Goal: Complete application form: Complete application form

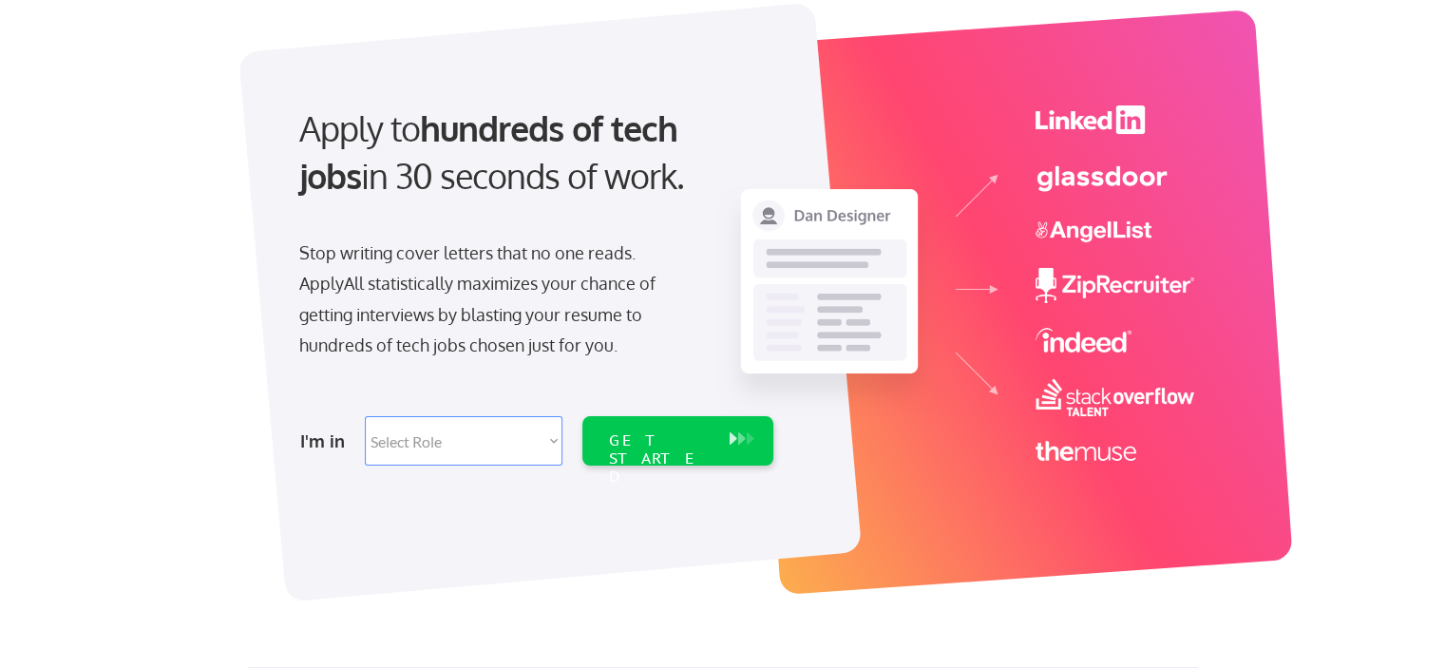
scroll to position [118, 0]
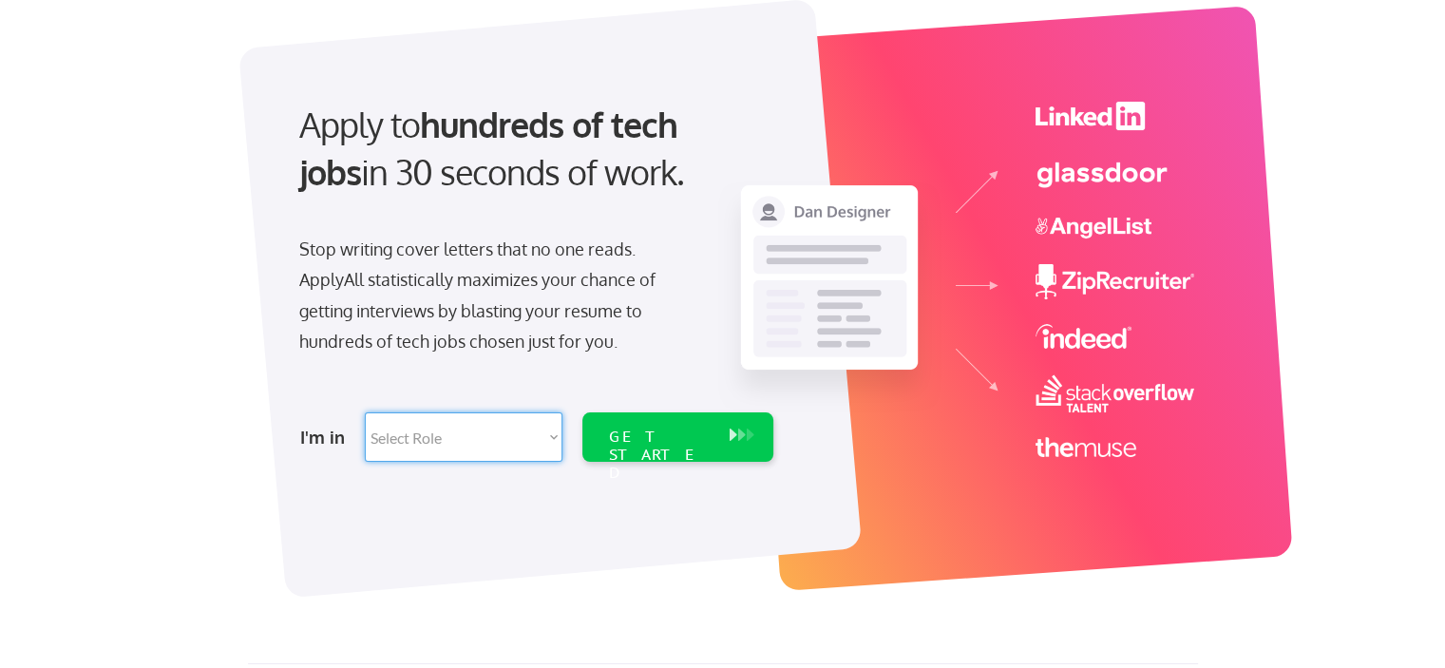
click at [471, 426] on select "Select Role Software Engineering Product Management Customer Success Sales UI/U…" at bounding box center [464, 436] width 198 height 49
select select ""sales""
click at [365, 412] on select "Select Role Software Engineering Product Management Customer Success Sales UI/U…" at bounding box center [464, 436] width 198 height 49
select select ""sales""
click at [638, 438] on div "GET STARTED" at bounding box center [660, 455] width 102 height 55
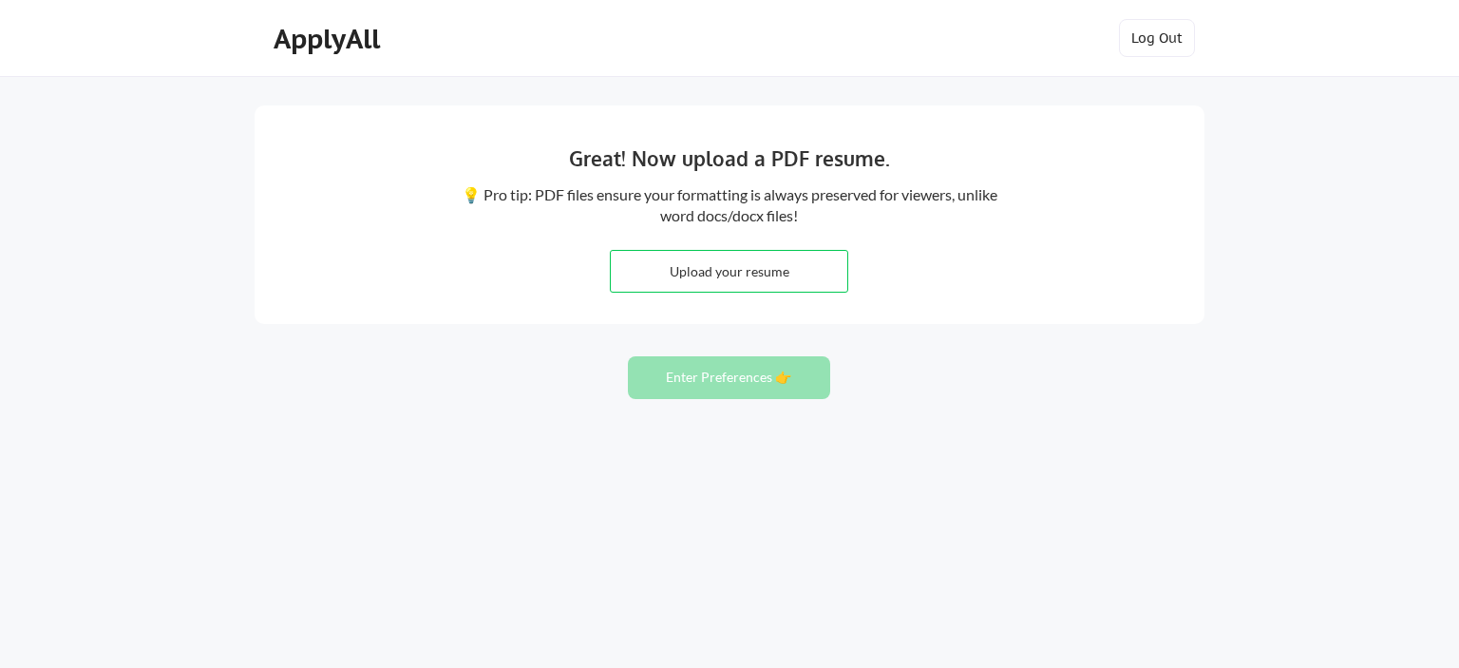
click at [768, 280] on input "file" at bounding box center [729, 271] width 237 height 41
click at [805, 273] on input "file" at bounding box center [729, 271] width 237 height 41
type input "C:\fakepath\Katherine Locke_Oct 2025 Resume.pdf"
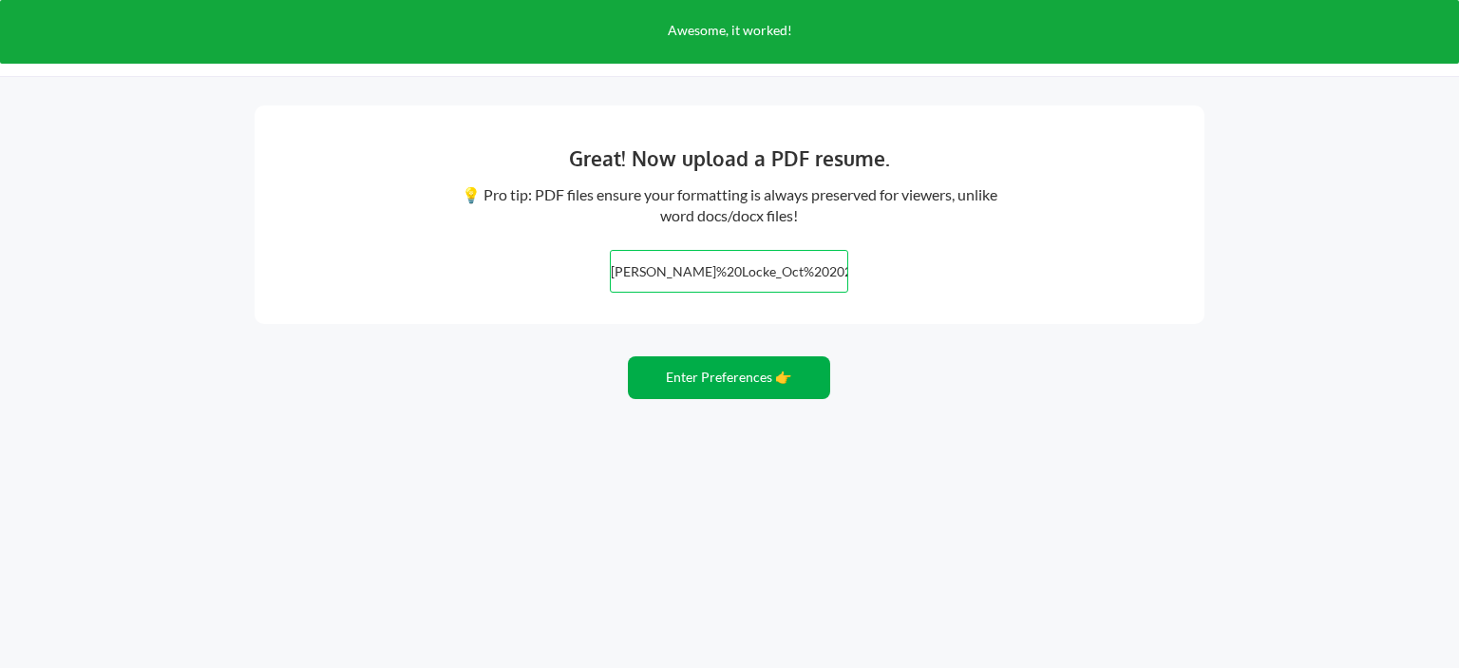
click at [769, 372] on button "Enter Preferences 👉" at bounding box center [729, 377] width 202 height 43
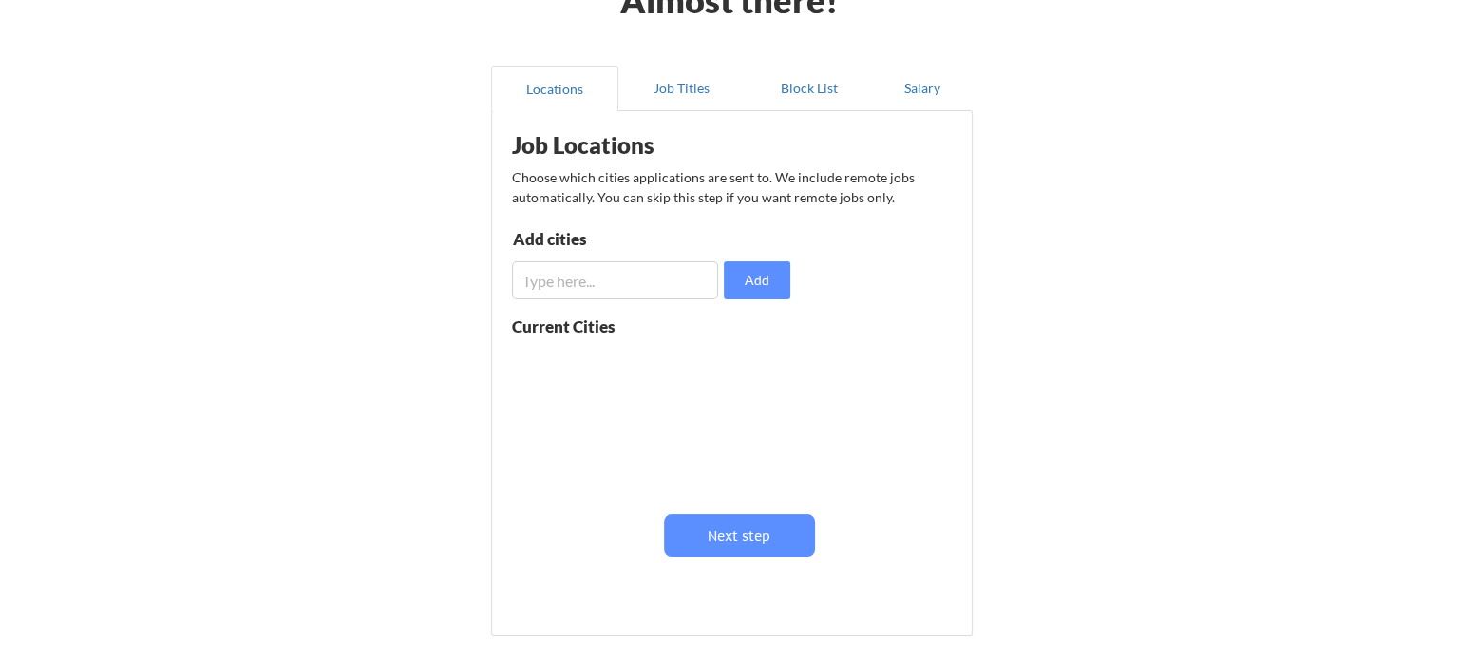
scroll to position [133, 0]
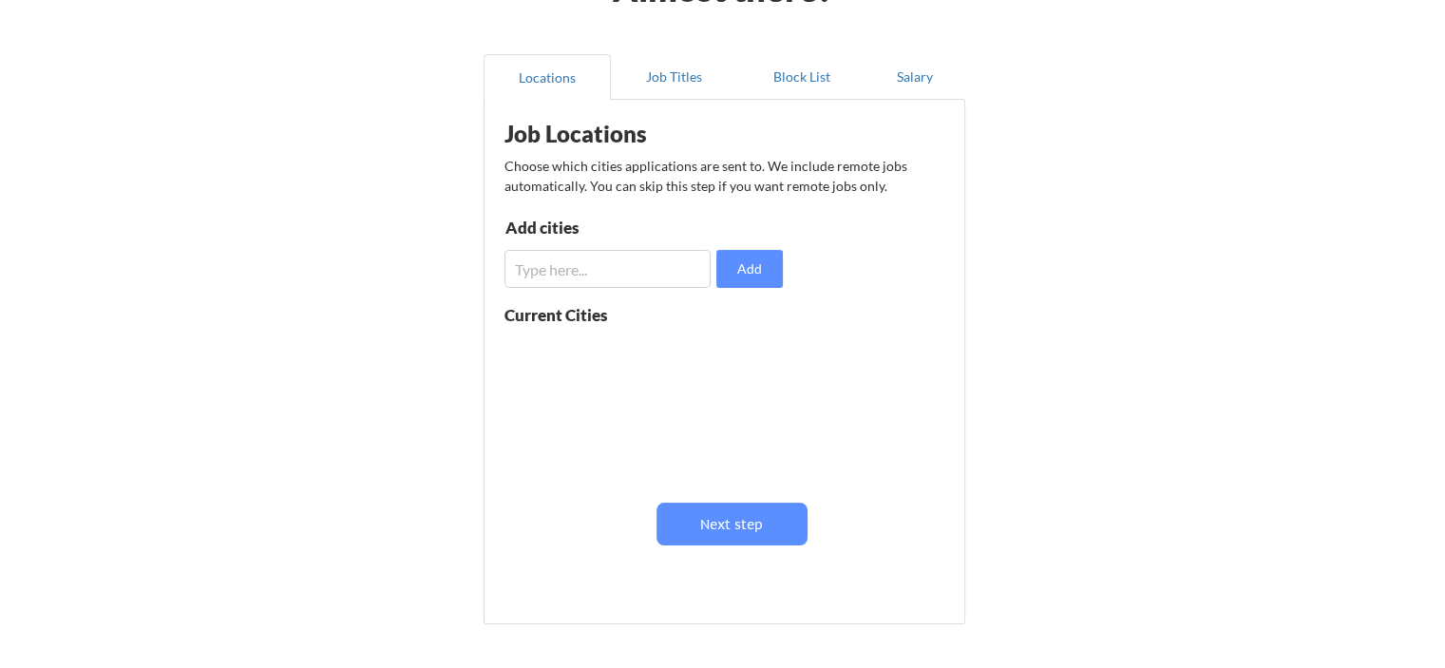
click at [593, 274] on input "input" at bounding box center [608, 269] width 206 height 38
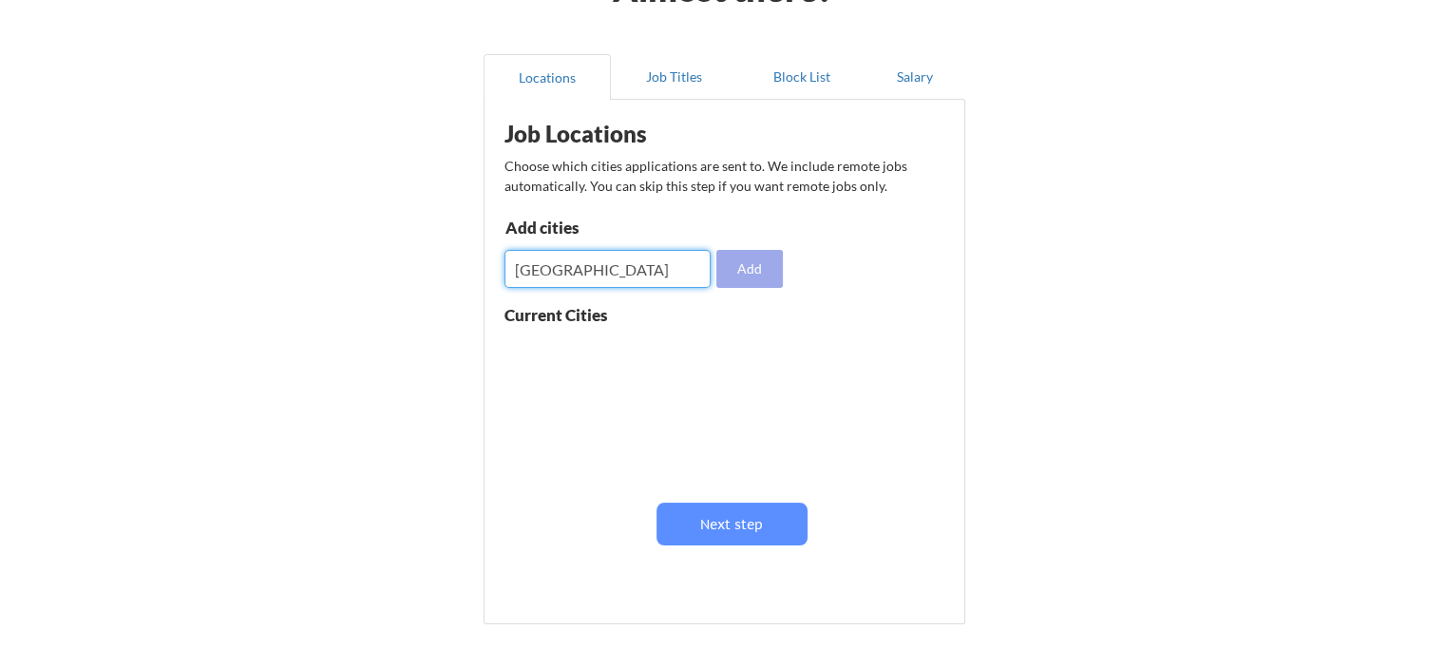
type input "Philadelphia"
click at [729, 283] on button "Add" at bounding box center [749, 269] width 67 height 38
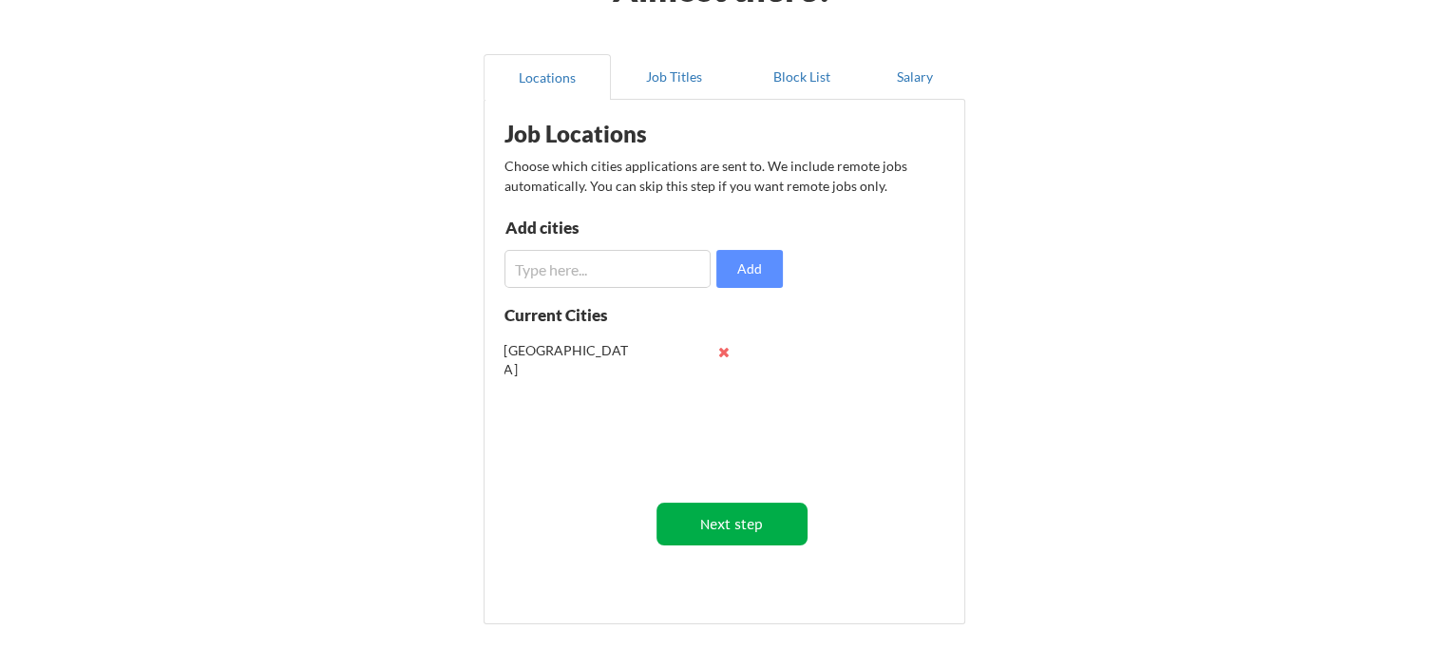
click at [725, 522] on button "Next step" at bounding box center [732, 524] width 151 height 43
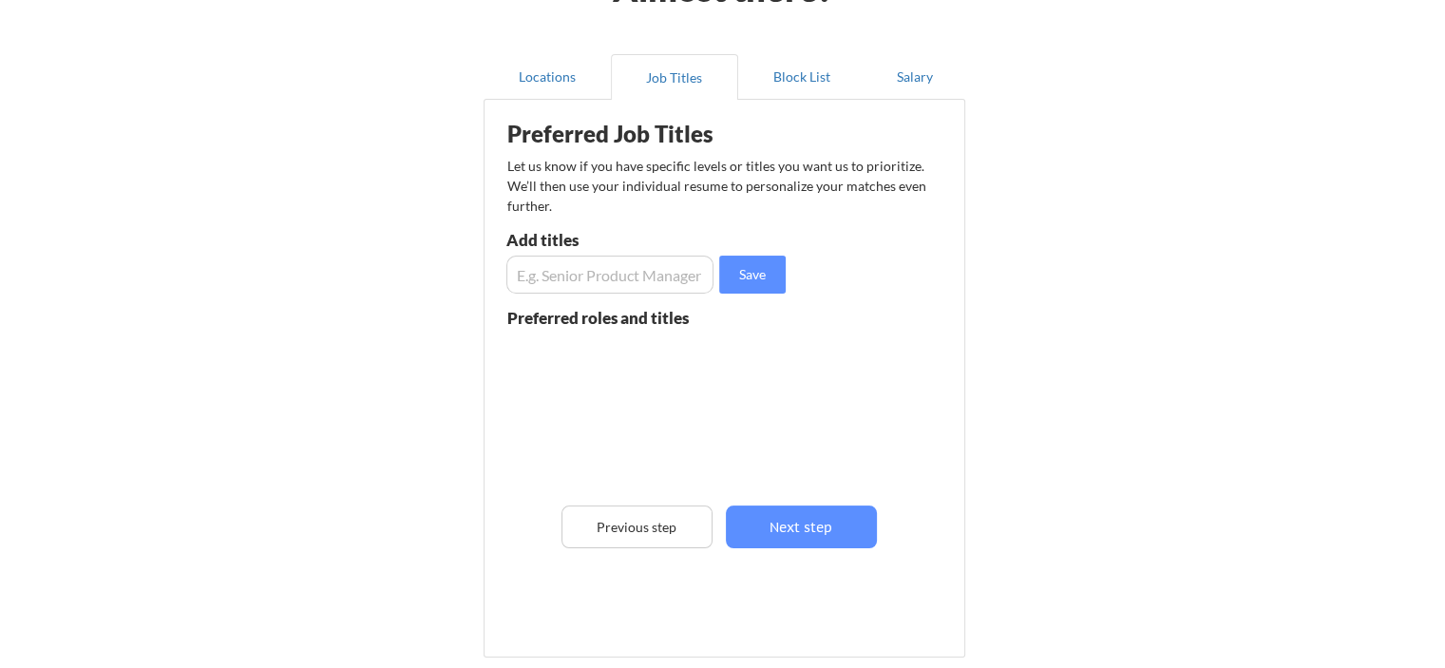
click at [633, 277] on input "input" at bounding box center [609, 275] width 207 height 38
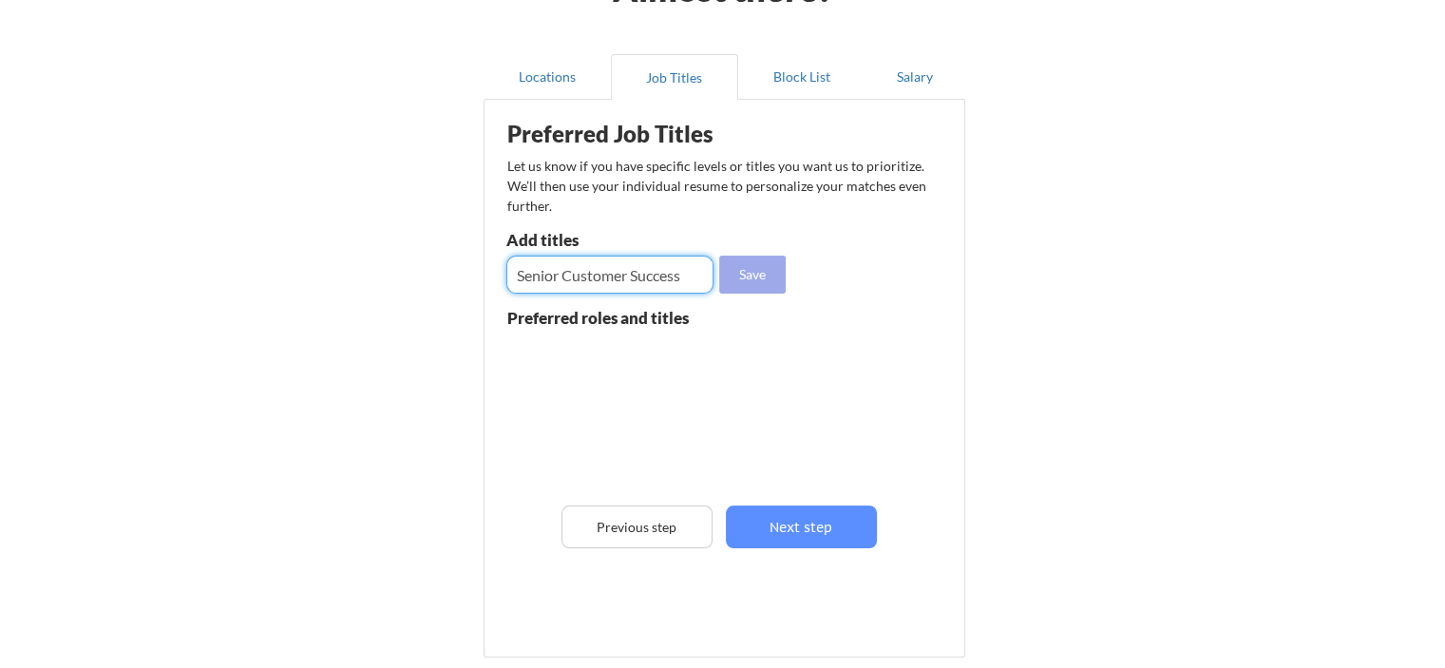
type input "Senior Customer Success"
click at [741, 269] on button "Save" at bounding box center [752, 275] width 67 height 38
click at [568, 280] on input "input" at bounding box center [609, 275] width 207 height 38
type input "Senior Community Manager"
click at [753, 272] on button "Save" at bounding box center [752, 275] width 67 height 38
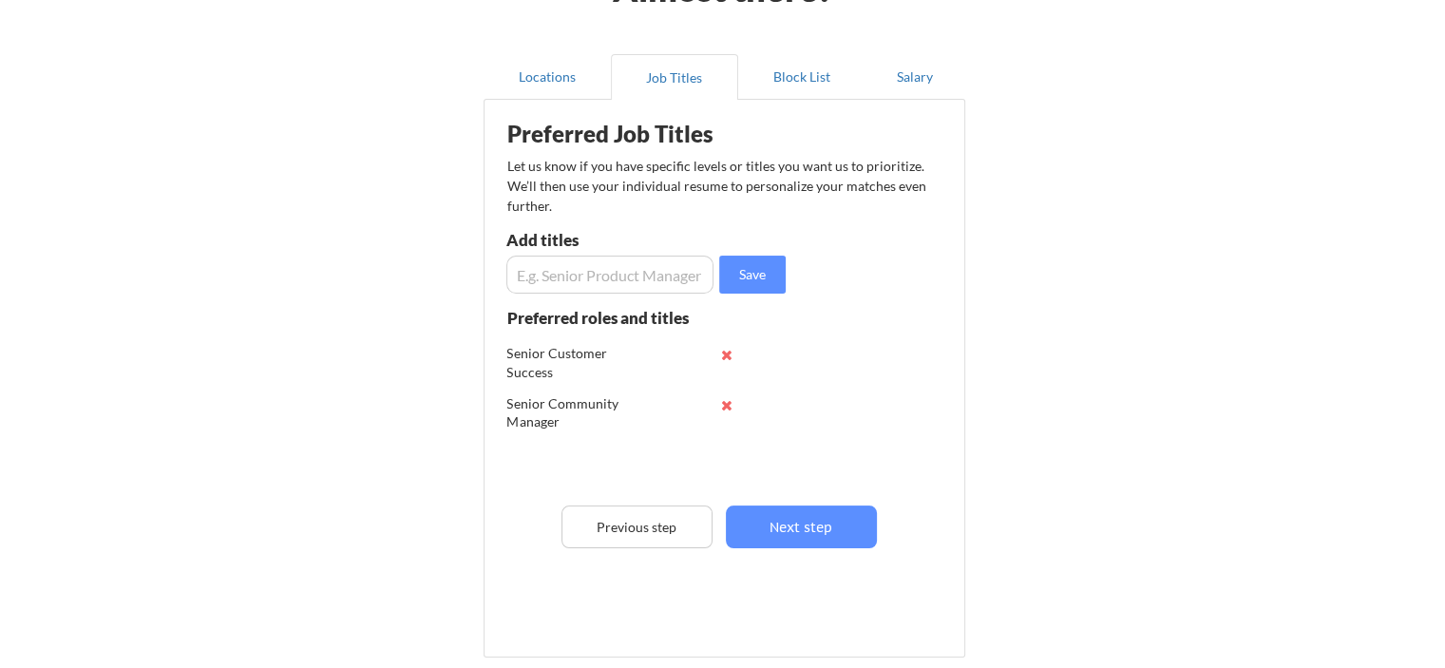
click at [584, 272] on input "input" at bounding box center [609, 275] width 207 height 38
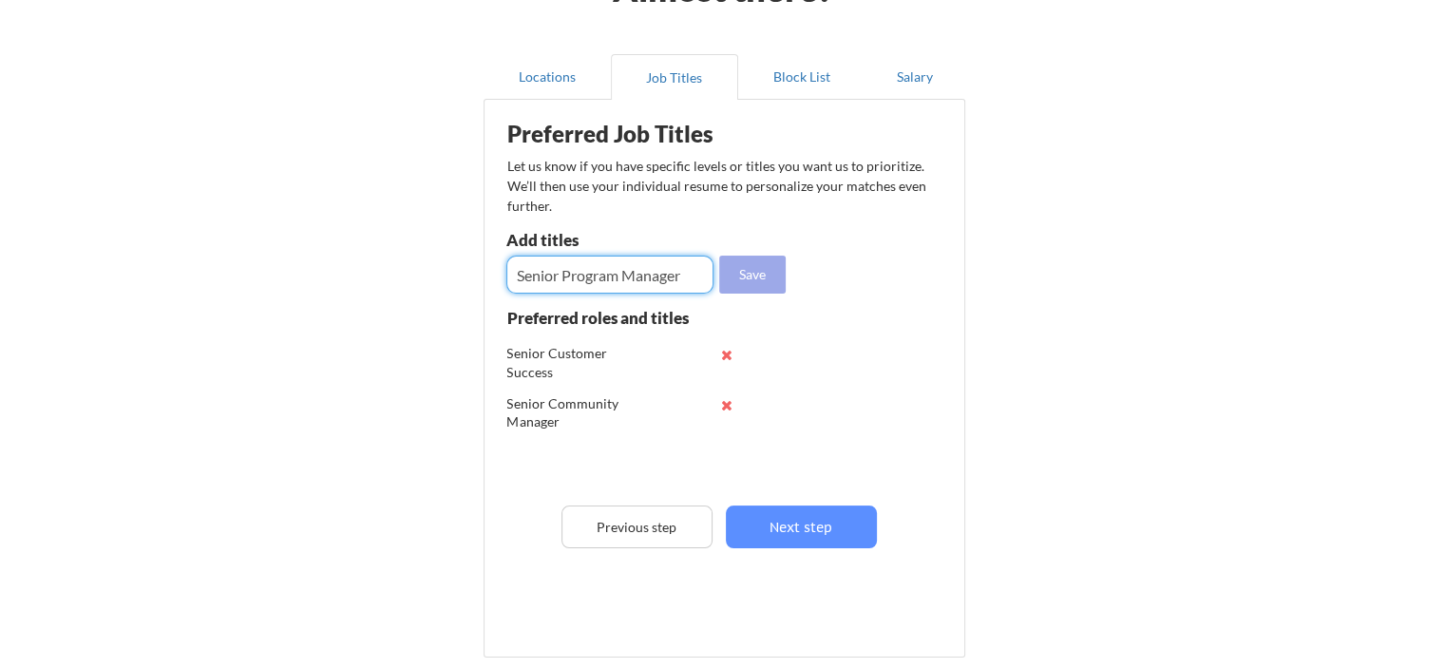
type input "Senior Program Manager"
click at [771, 273] on button "Save" at bounding box center [752, 275] width 67 height 38
click at [528, 277] on input "input" at bounding box center [609, 275] width 207 height 38
type input "Transformation Specialist"
click at [771, 277] on button "Save" at bounding box center [752, 275] width 67 height 38
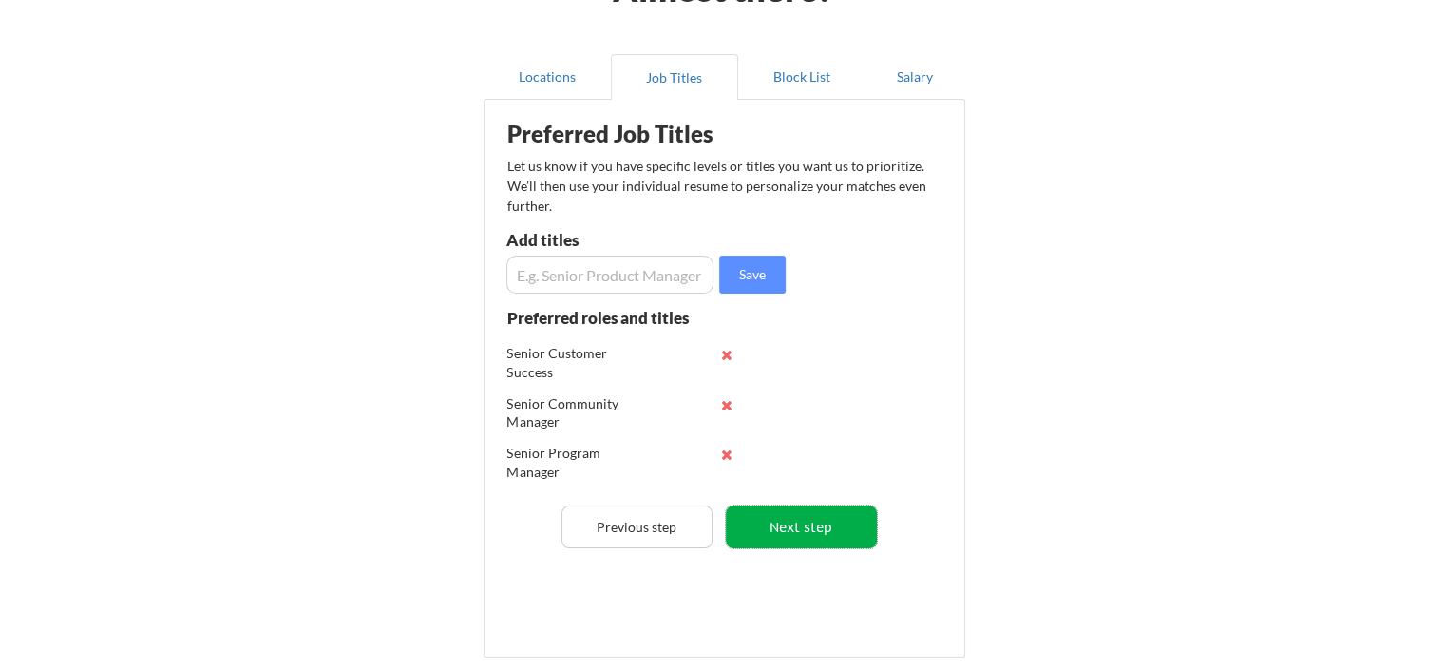
click at [811, 536] on button "Next step" at bounding box center [801, 526] width 151 height 43
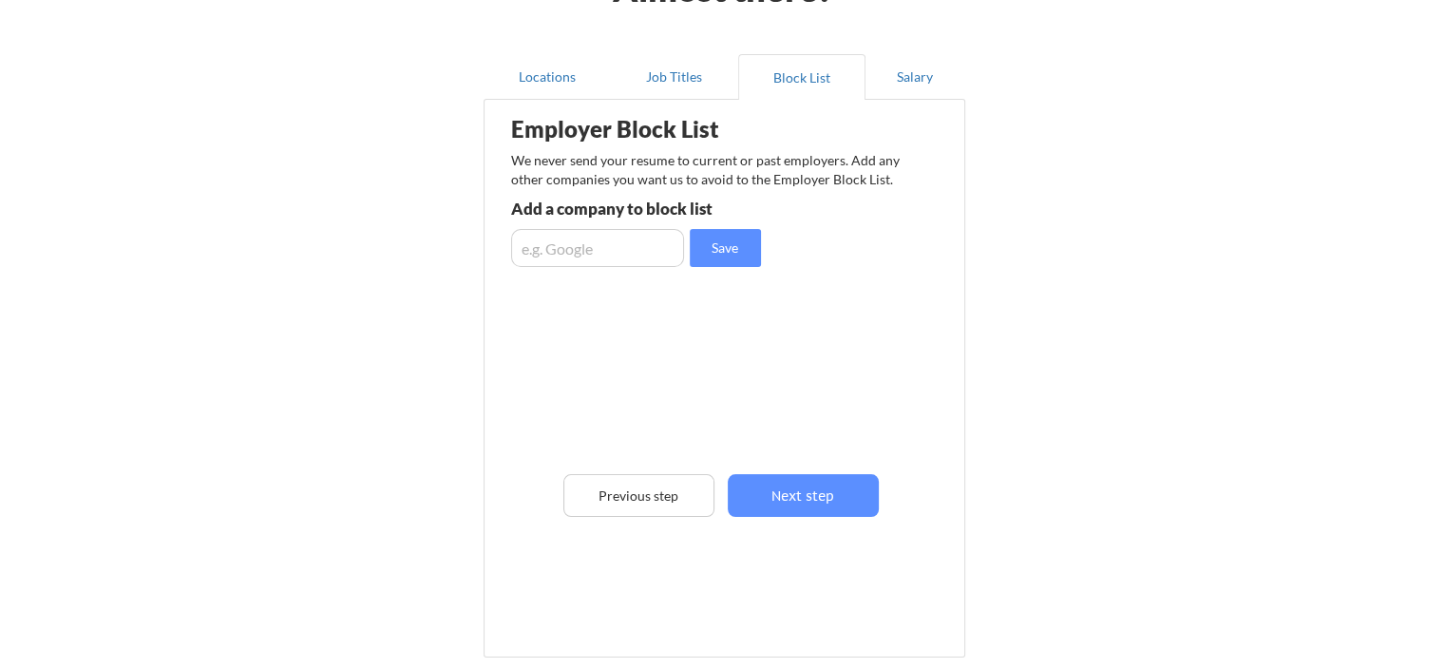
click at [811, 536] on div "Employer Block List We never send your resume to current or past employers. Add…" at bounding box center [724, 350] width 461 height 491
click at [837, 484] on button "Next step" at bounding box center [803, 495] width 151 height 43
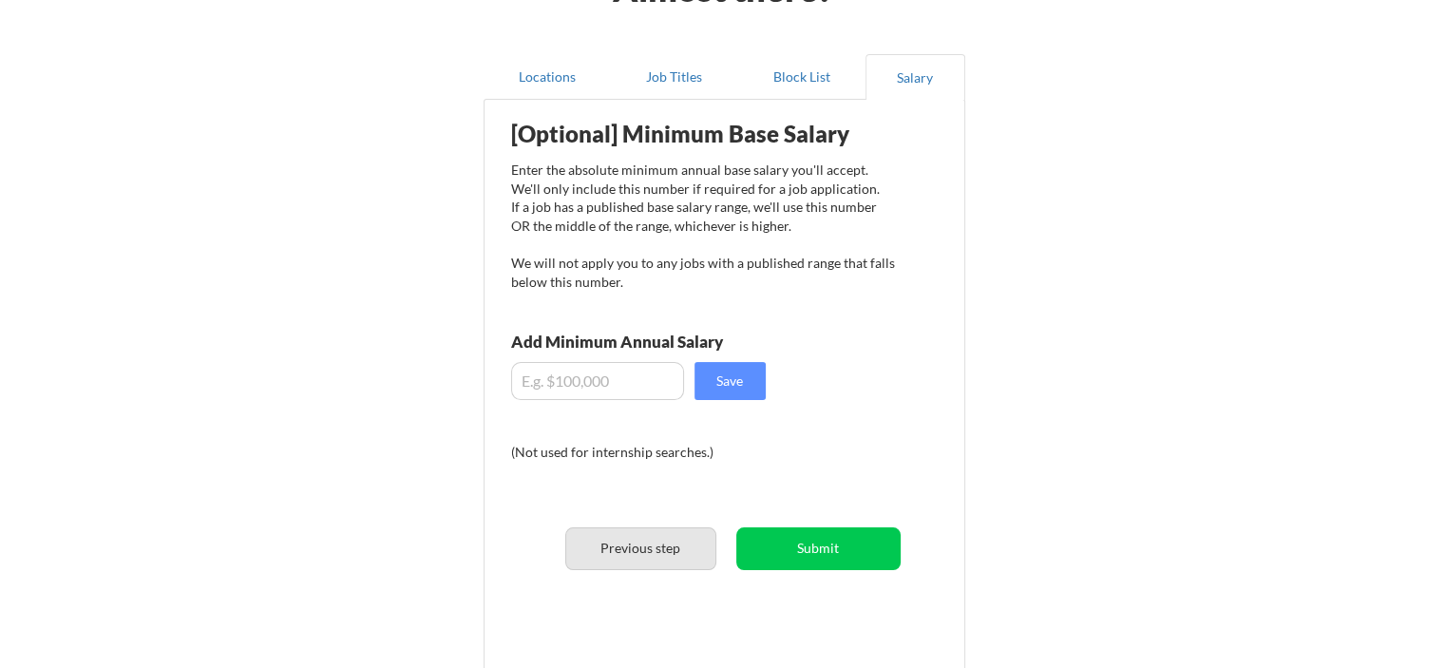
click at [638, 530] on button "Previous step" at bounding box center [640, 548] width 151 height 43
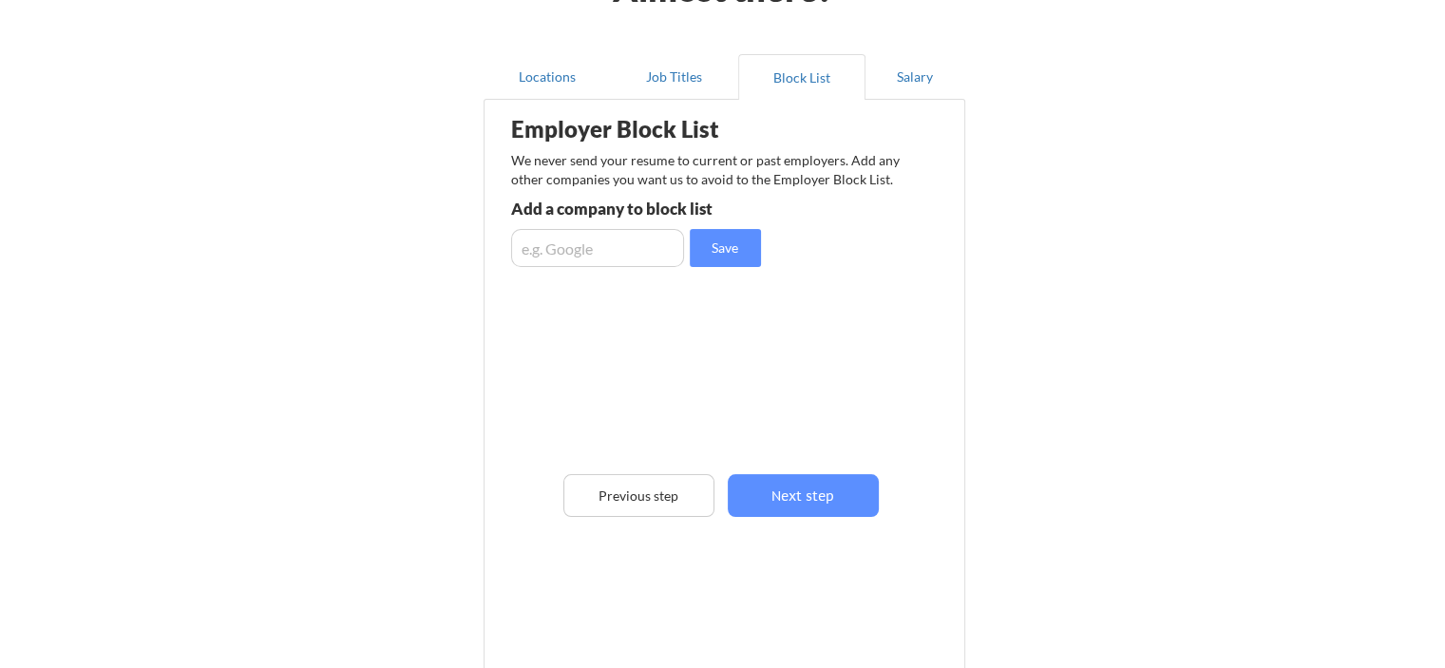
click at [593, 250] on input "input" at bounding box center [597, 248] width 173 height 38
type input "T"
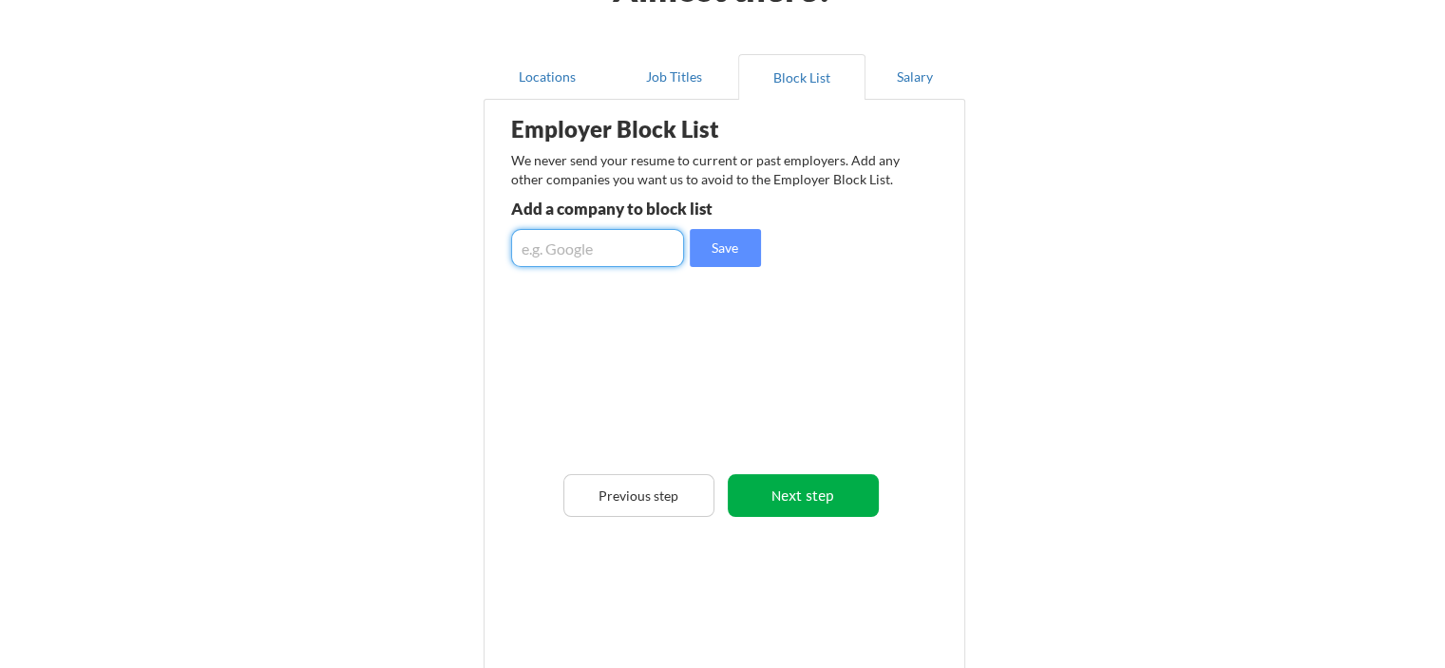
click at [849, 508] on button "Next step" at bounding box center [803, 495] width 151 height 43
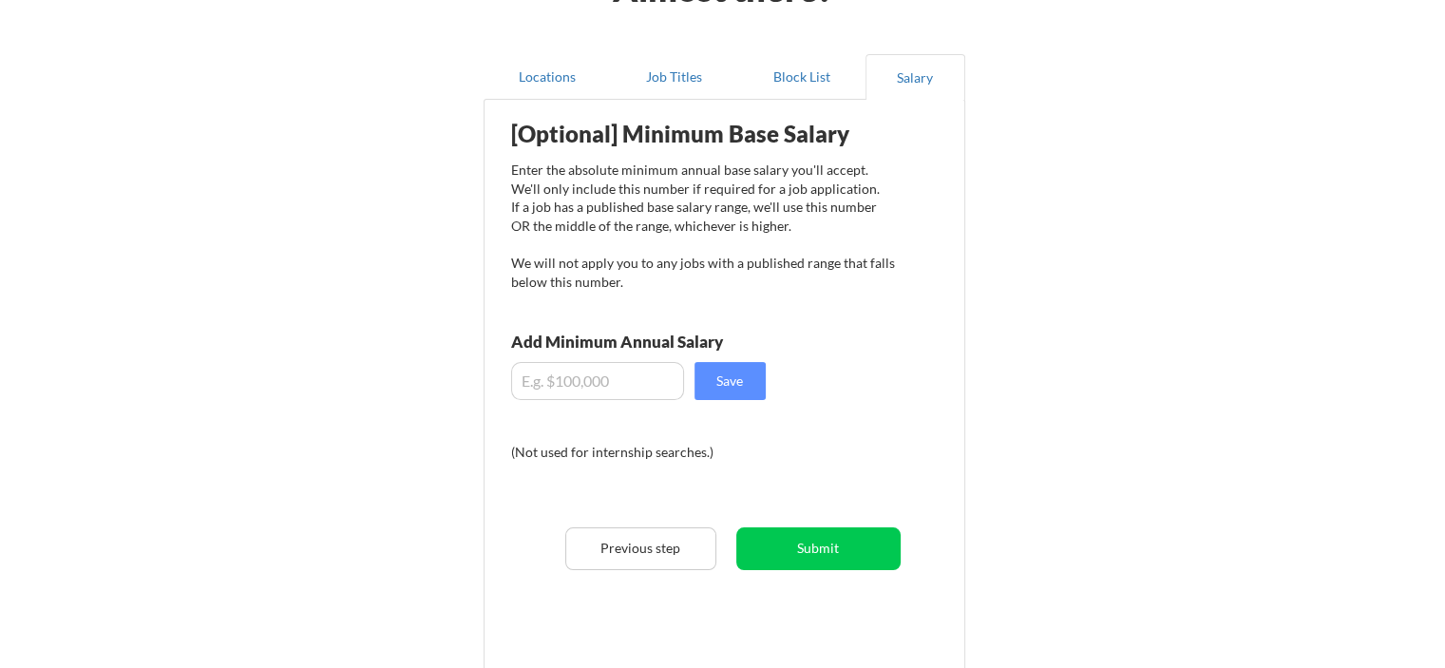
click at [587, 381] on input "input" at bounding box center [597, 381] width 173 height 38
type input "$90,000"
click at [752, 387] on button "Save" at bounding box center [730, 381] width 71 height 38
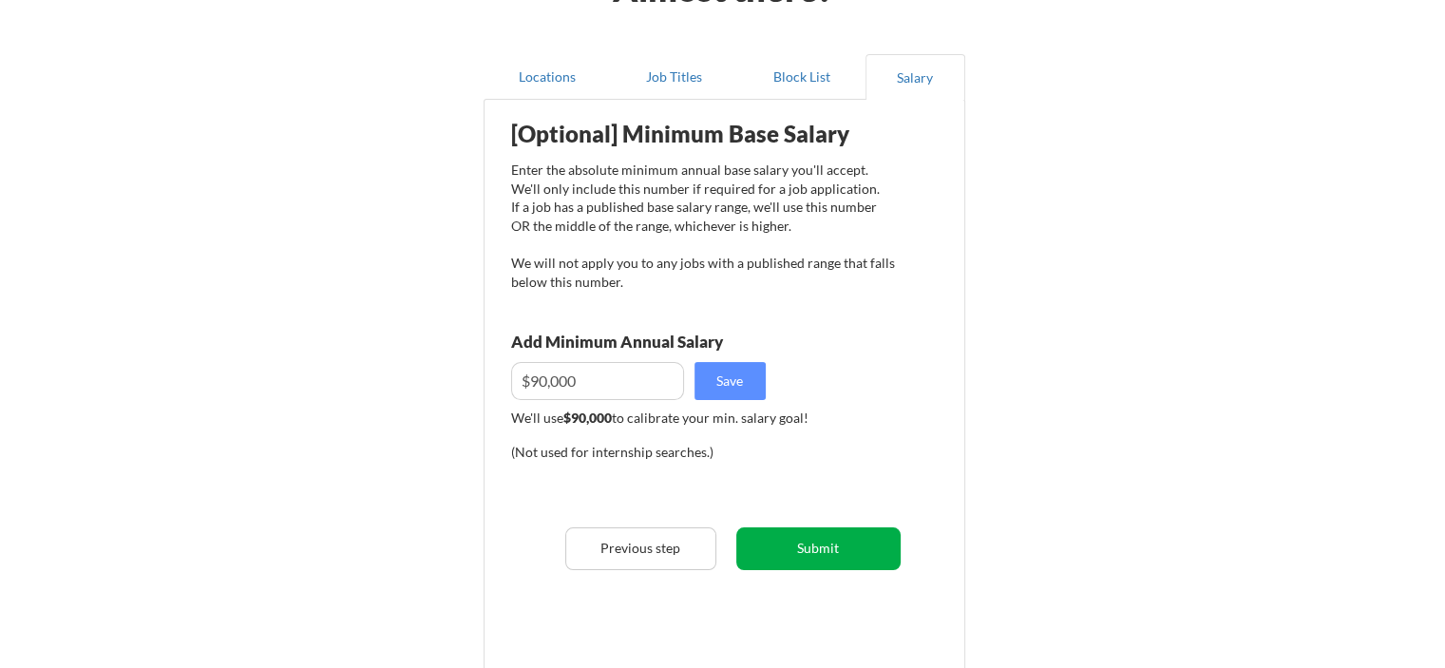
click at [817, 550] on button "Submit" at bounding box center [818, 548] width 164 height 43
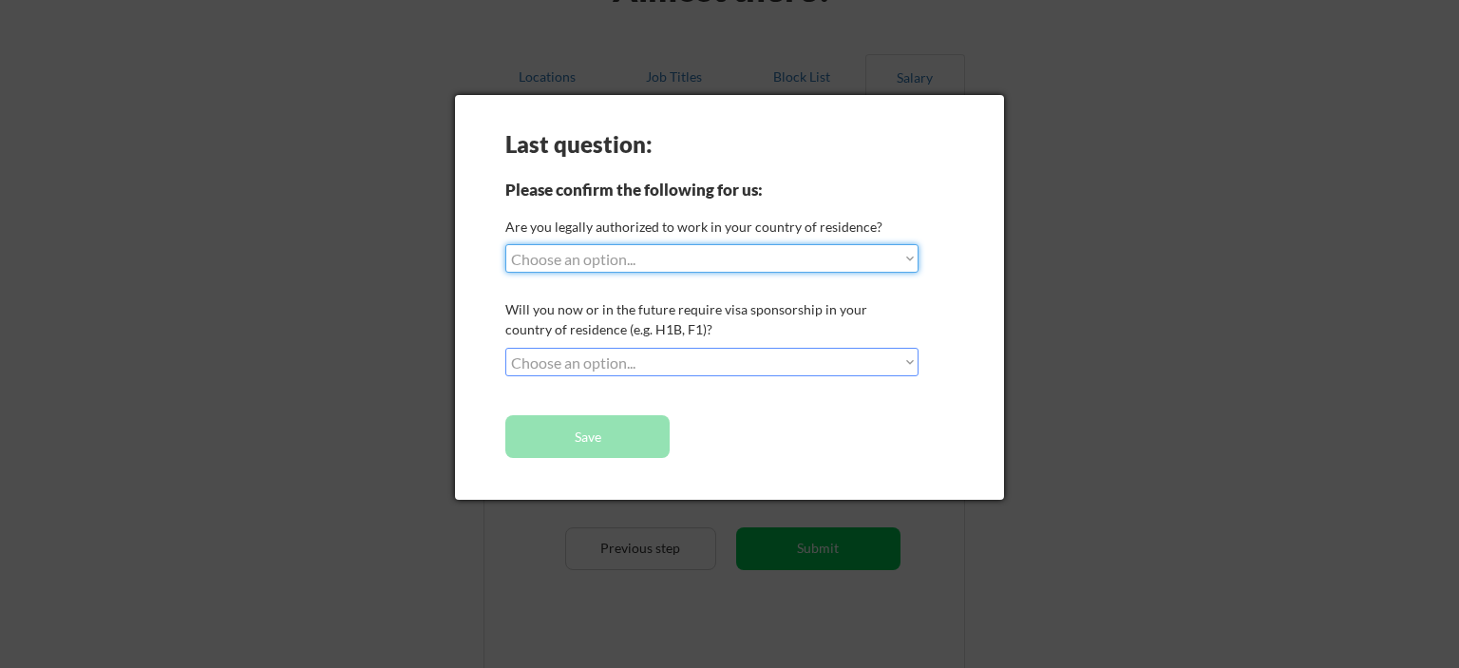
click at [612, 251] on select "Choose an option... Yes, I am a US Citizen Yes, I am a Canadian Citizen Yes, I …" at bounding box center [711, 258] width 413 height 29
select select ""yes__i_am_a_us_citizen""
click at [505, 244] on select "Choose an option... Yes, I am a US Citizen Yes, I am a Canadian Citizen Yes, I …" at bounding box center [711, 258] width 413 height 29
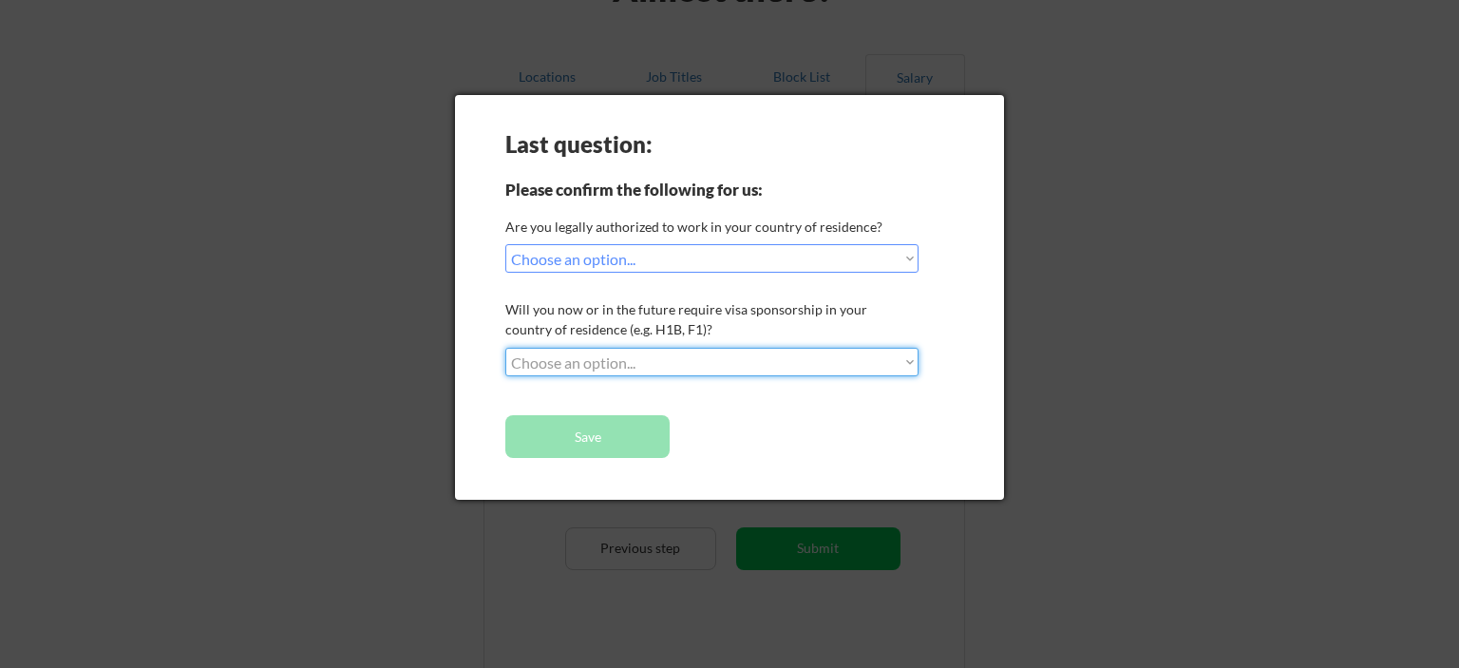
click at [606, 369] on select "Choose an option... No, I will not need sponsorship Yes, I will need sponsorship" at bounding box center [711, 362] width 413 height 29
select select ""no__i_will_not_need_sponsorship""
click at [505, 348] on select "Choose an option... No, I will not need sponsorship Yes, I will need sponsorship" at bounding box center [711, 362] width 413 height 29
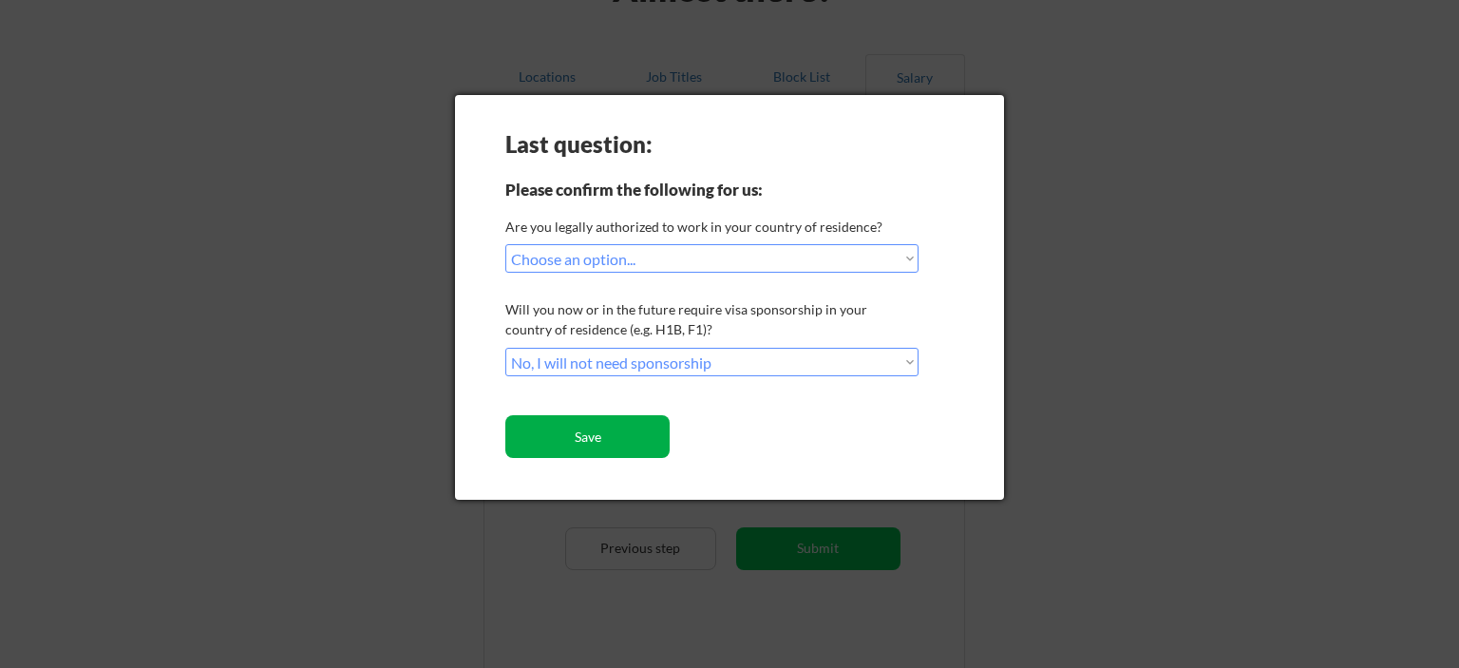
click at [613, 432] on button "Save" at bounding box center [587, 436] width 164 height 43
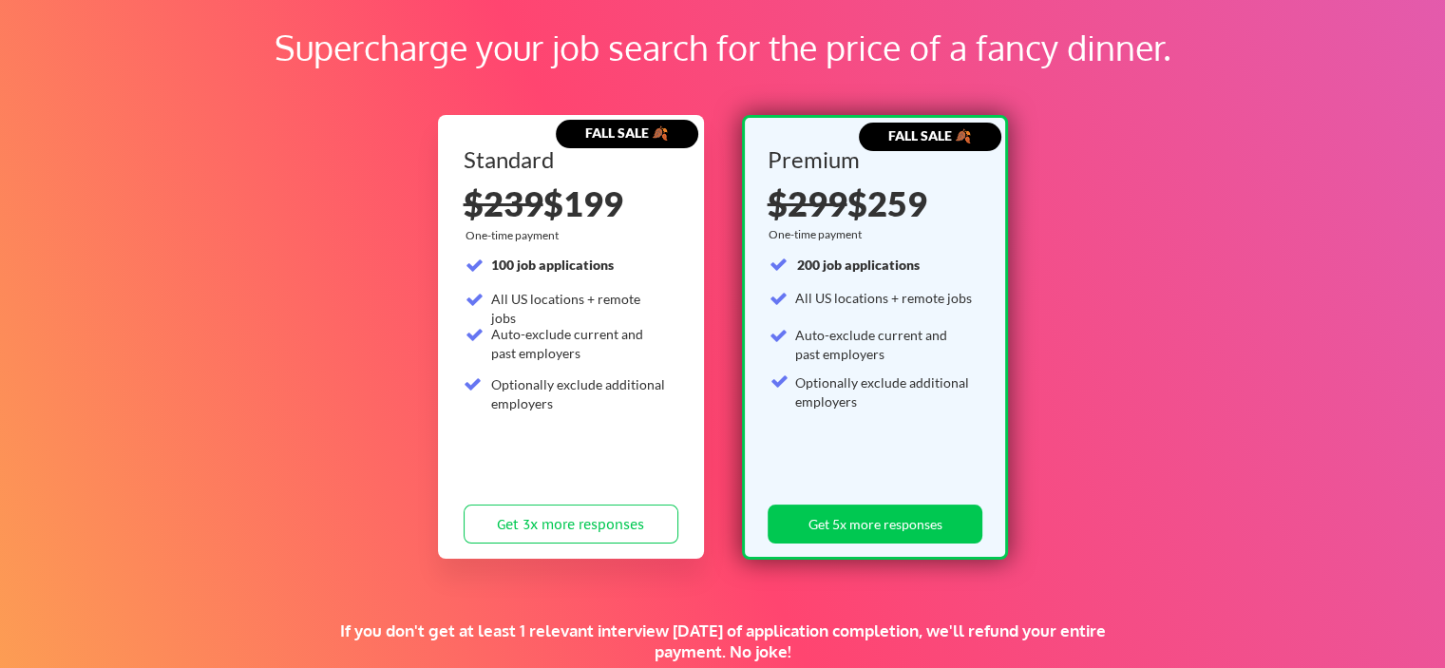
scroll to position [110, 0]
click at [559, 524] on button "Get 3x more responses" at bounding box center [571, 524] width 215 height 39
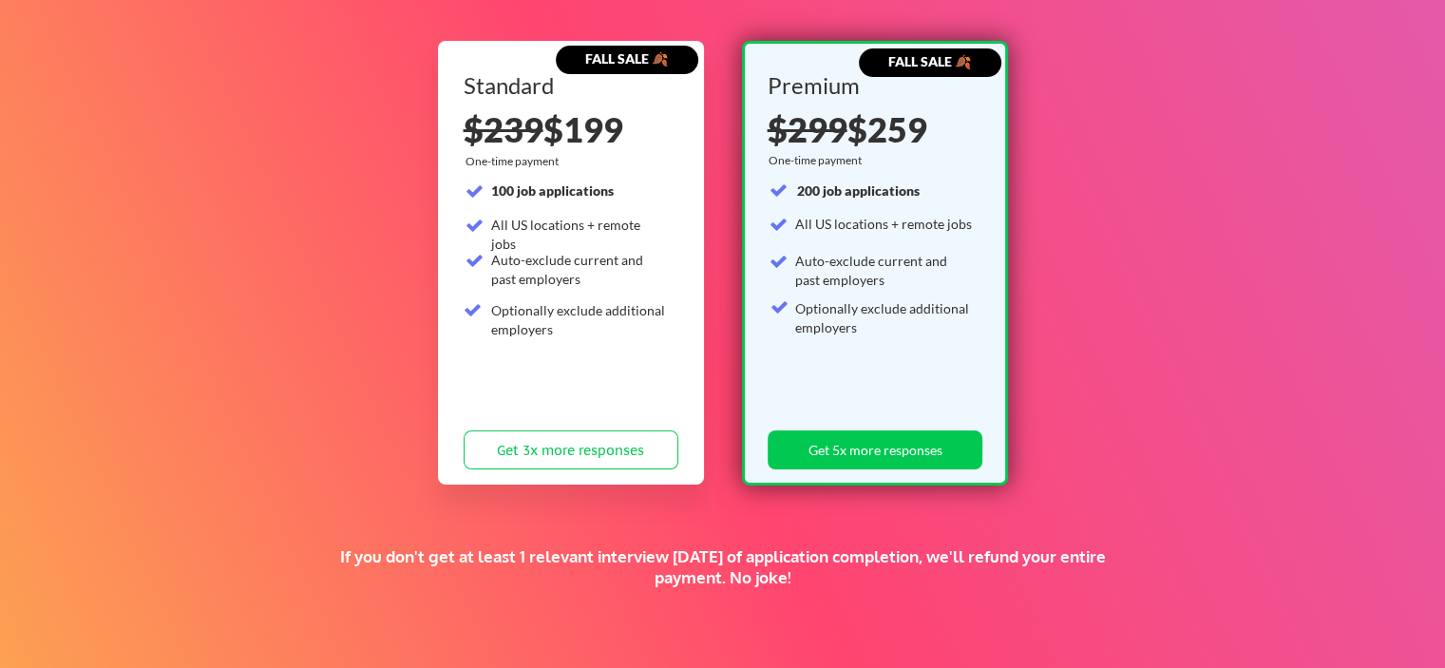
scroll to position [224, 0]
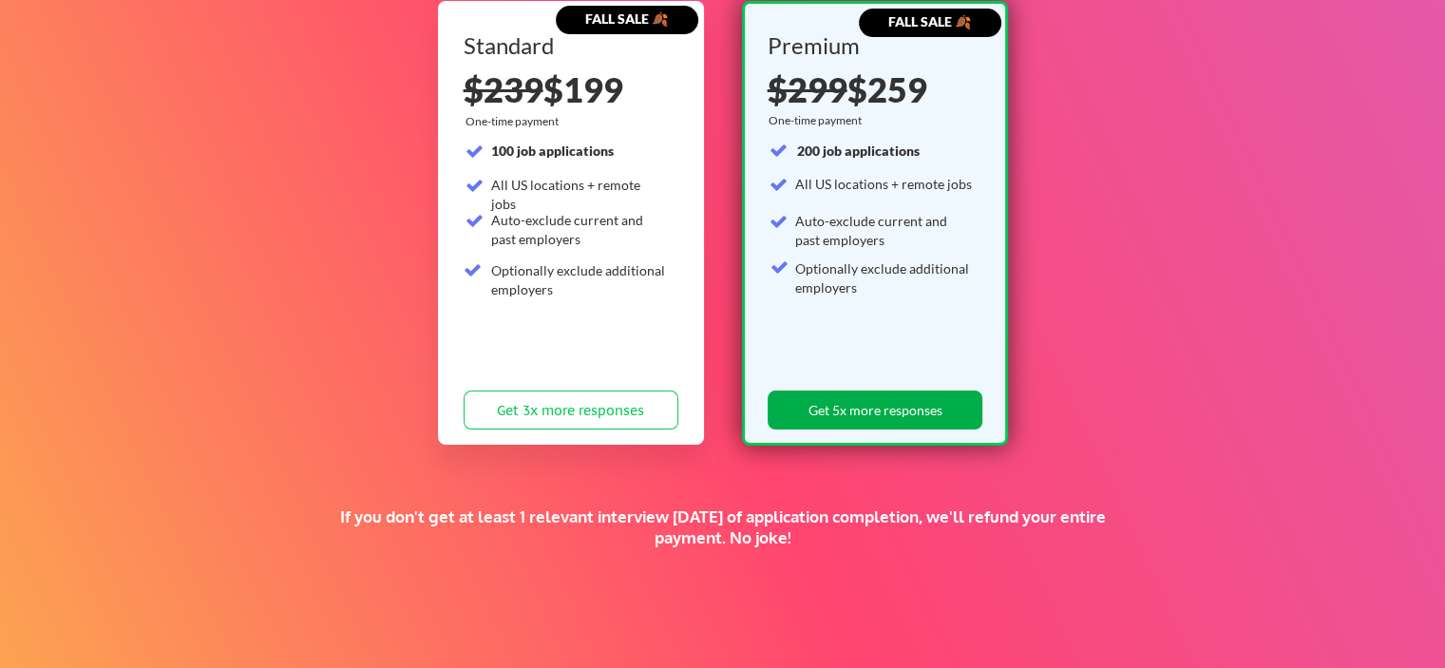
click at [859, 425] on button "Get 5x more responses" at bounding box center [875, 409] width 215 height 39
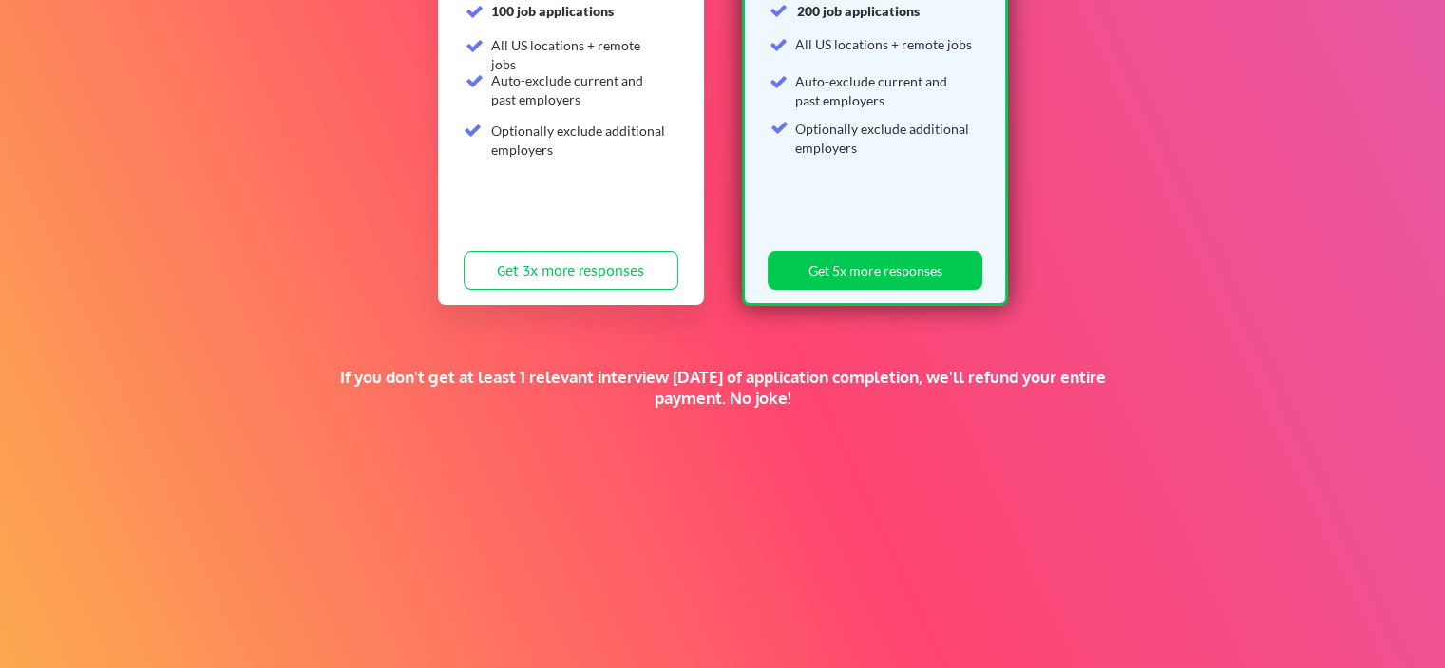
scroll to position [365, 0]
